Goal: Obtain resource: Obtain resource

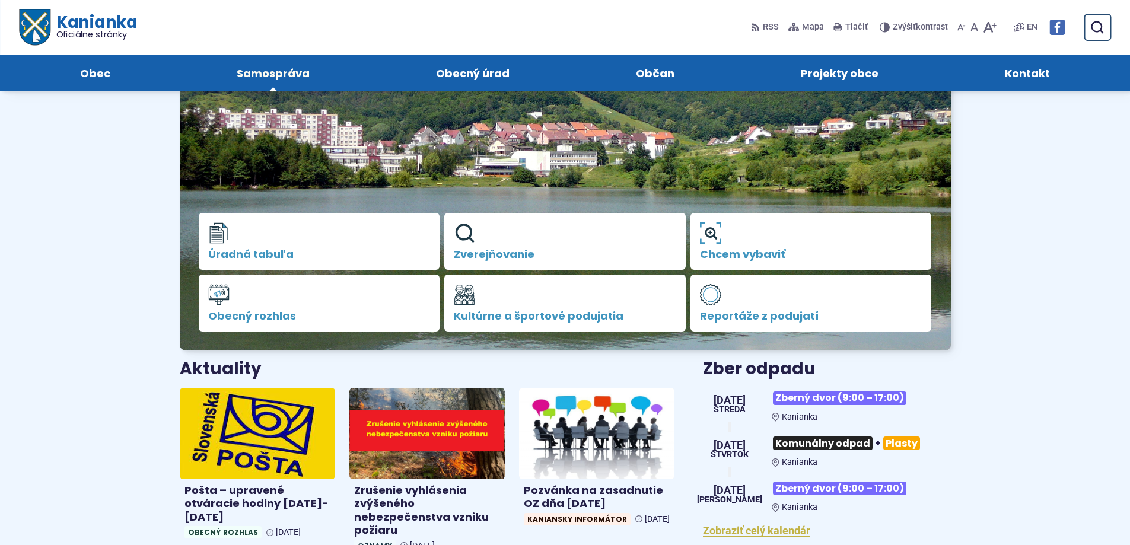
scroll to position [119, 0]
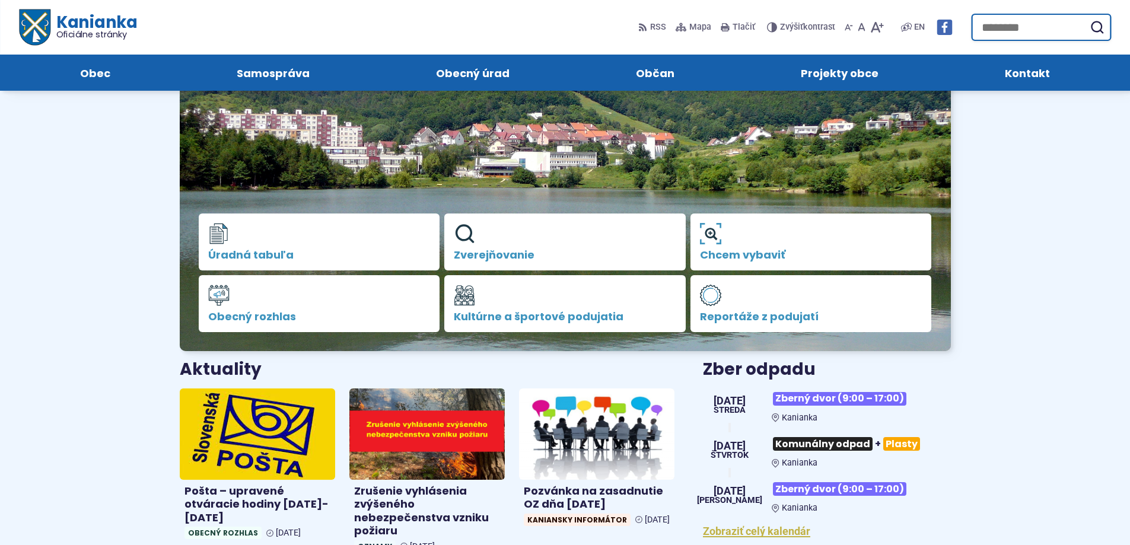
click at [1110, 35] on input "Hľadať:" at bounding box center [1041, 27] width 140 height 27
type input "**********"
click at [1086, 17] on button "Odoslať vyhľadávací formulár" at bounding box center [1096, 27] width 21 height 21
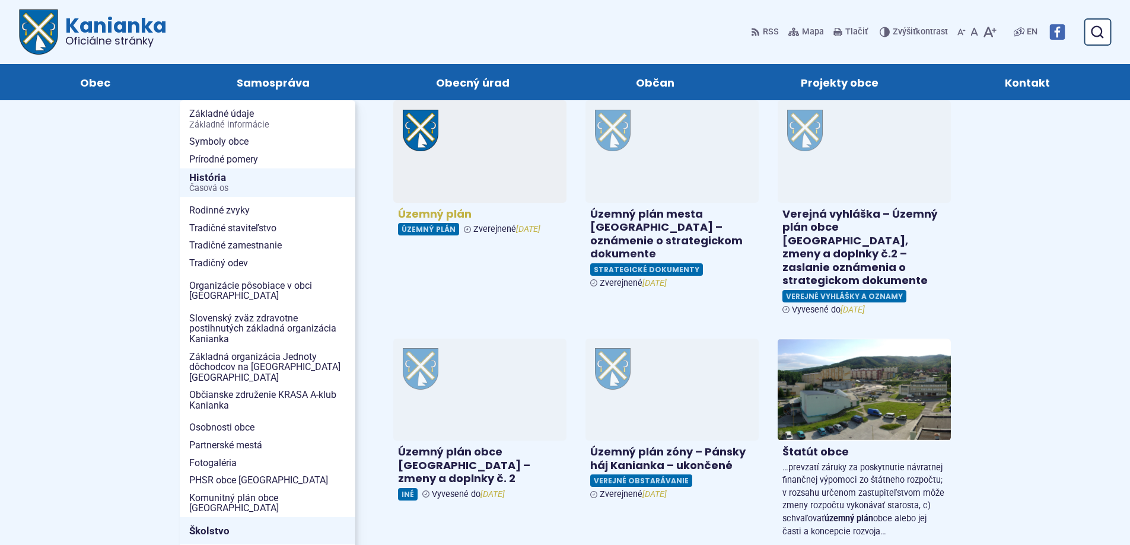
click at [425, 217] on h4 "Územný plán" at bounding box center [480, 215] width 164 height 14
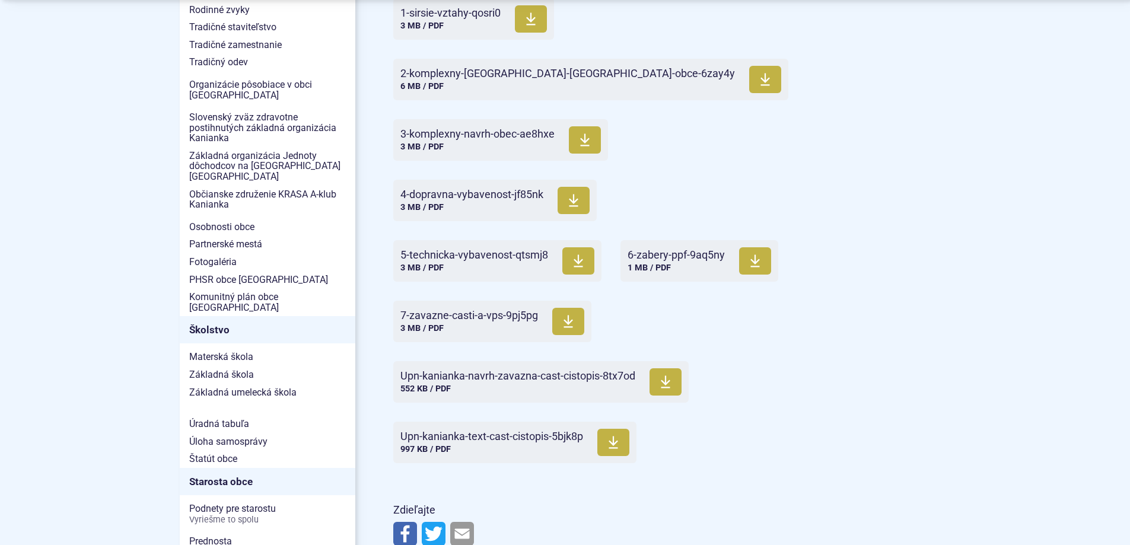
scroll to position [415, 0]
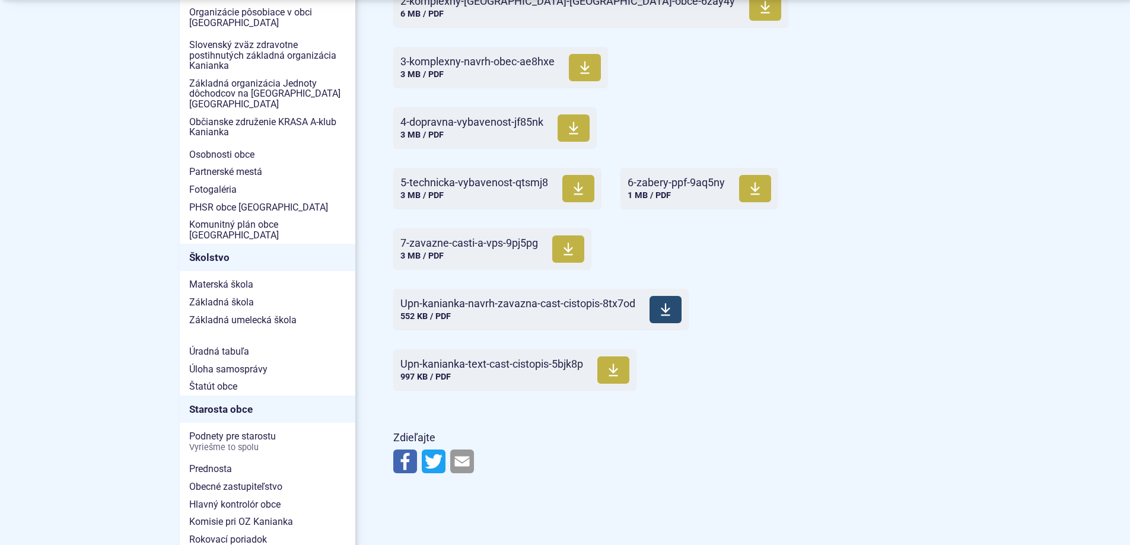
click at [602, 301] on span "Upn-kanianka-navrh-zavazna-cast-cistopis-8tx7od" at bounding box center [517, 304] width 235 height 12
